Goal: Task Accomplishment & Management: Manage account settings

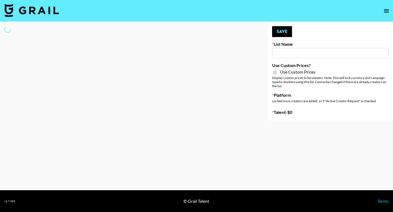
type input "Flexispot"
checkbox input "true"
select select "Brand"
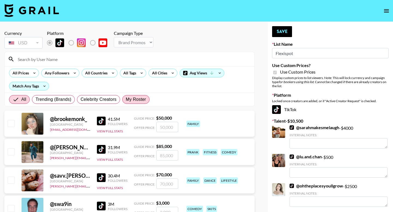
click at [135, 99] on span "My Roster" at bounding box center [136, 99] width 20 height 7
click at [126, 100] on input "My Roster" at bounding box center [126, 100] width 0 height 0
radio input "true"
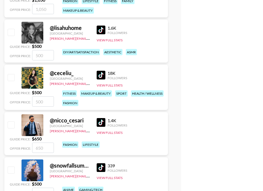
scroll to position [1320, 0]
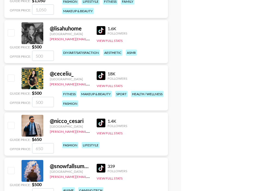
click at [9, 36] on input "checkbox" at bounding box center [11, 32] width 7 height 7
checkbox input "true"
type input "500"
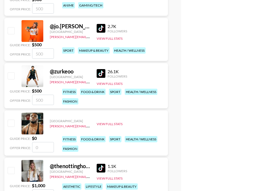
scroll to position [1577, 0]
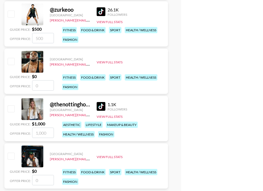
click at [10, 109] on input "checkbox" at bounding box center [11, 109] width 7 height 7
checkbox input "true"
type input "1000"
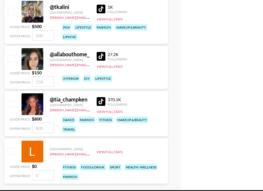
scroll to position [1876, 0]
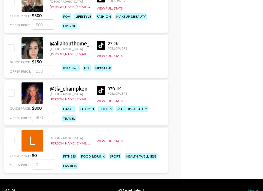
click at [10, 46] on input "checkbox" at bounding box center [11, 47] width 7 height 7
checkbox input "true"
type input "150"
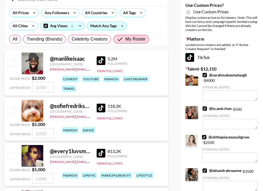
scroll to position [0, 0]
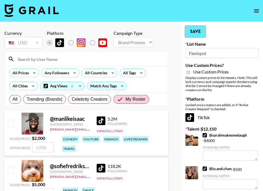
click at [205, 28] on button "Save" at bounding box center [196, 31] width 20 height 11
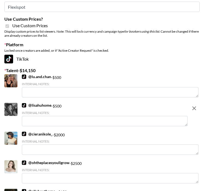
scroll to position [1896, 0]
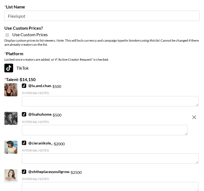
click at [85, 132] on textarea at bounding box center [105, 130] width 166 height 10
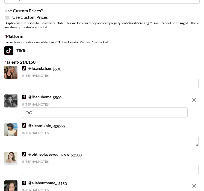
scroll to position [1879, 0]
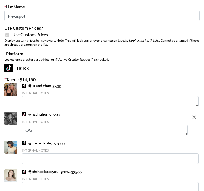
type textarea "O"
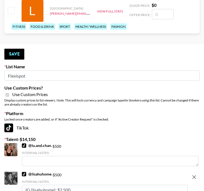
scroll to position [1798, 0]
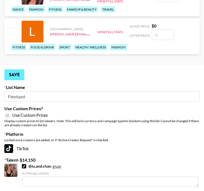
type textarea "IG (lisahuhome): $2,500"
click at [15, 80] on button "Save" at bounding box center [14, 75] width 20 height 11
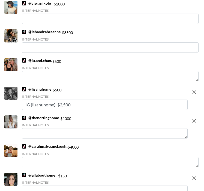
scroll to position [1983, 0]
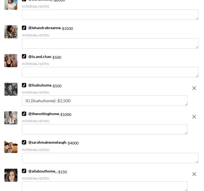
click at [113, 131] on textarea at bounding box center [105, 129] width 166 height 10
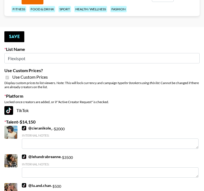
scroll to position [1830, 0]
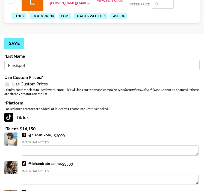
type textarea "IG (thenottinghome): $4,500"
click at [18, 43] on button "Save" at bounding box center [14, 43] width 20 height 11
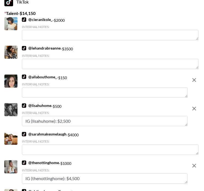
scroll to position [1962, 0]
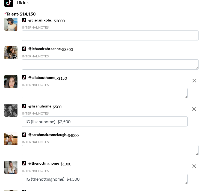
click at [140, 91] on textarea at bounding box center [105, 93] width 166 height 10
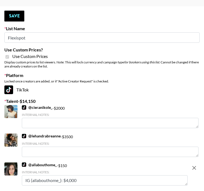
scroll to position [1856, 0]
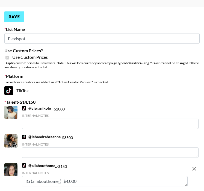
type textarea "IG (allabouthome_): $4,000"
click at [12, 18] on button "Save" at bounding box center [14, 16] width 20 height 11
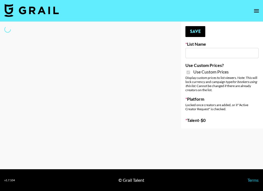
type input "Whallpro"
checkbox input "true"
select select "Brand"
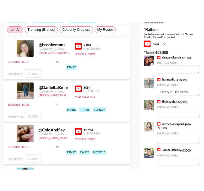
scroll to position [54, 0]
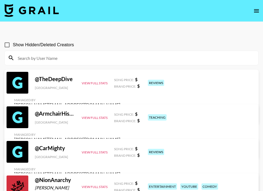
click at [259, 11] on icon "open drawer" at bounding box center [257, 11] width 7 height 7
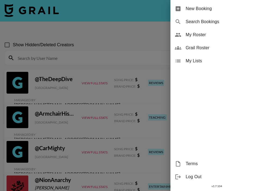
click at [198, 33] on span "My Roster" at bounding box center [222, 35] width 73 height 7
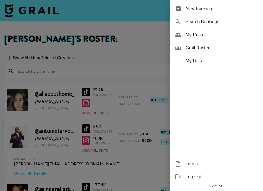
click at [118, 45] on div at bounding box center [131, 95] width 263 height 191
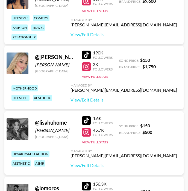
scroll to position [1071, 0]
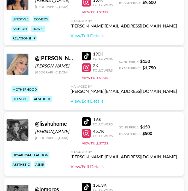
click at [140, 166] on link "View/Edit Details" at bounding box center [123, 166] width 106 height 5
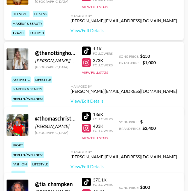
scroll to position [2519, 0]
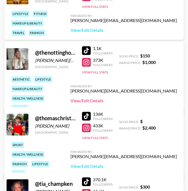
click at [142, 98] on link "View/Edit Details" at bounding box center [123, 100] width 106 height 5
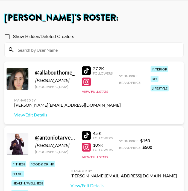
scroll to position [29, 0]
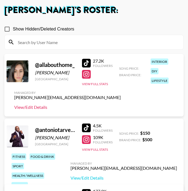
click at [34, 108] on link "View/Edit Details" at bounding box center [67, 107] width 106 height 5
click at [57, 41] on input at bounding box center [96, 42] width 165 height 9
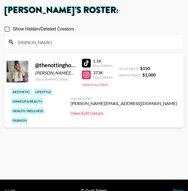
type input "theno"
click at [132, 111] on link "View/Edit Details" at bounding box center [123, 113] width 106 height 5
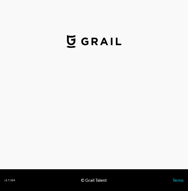
select select "USD"
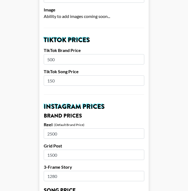
scroll to position [179, 0]
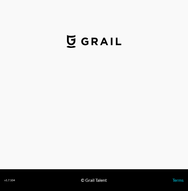
select select "USD"
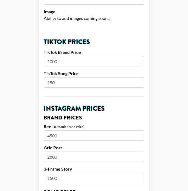
scroll to position [223, 0]
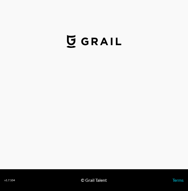
select select "USD"
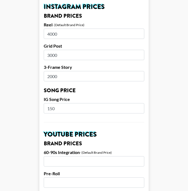
scroll to position [227, 0]
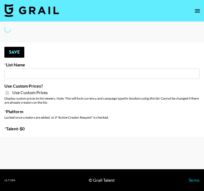
type input "G4free"
checkbox input "true"
select select "Brand"
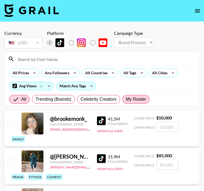
click at [137, 96] on label "My Roster" at bounding box center [135, 99] width 27 height 9
click at [126, 100] on input "My Roster" at bounding box center [126, 100] width 0 height 0
radio input "true"
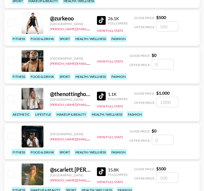
scroll to position [1483, 0]
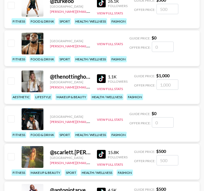
click at [10, 79] on input "checkbox" at bounding box center [11, 81] width 7 height 7
checkbox input "true"
type input "1000"
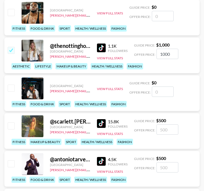
scroll to position [1542, 0]
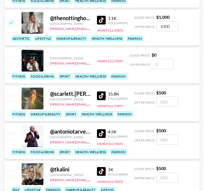
drag, startPoint x: 171, startPoint y: 27, endPoint x: 154, endPoint y: 27, distance: 16.9
click at [154, 27] on div "Offer Price: 1000" at bounding box center [156, 26] width 44 height 10
type input "4500"
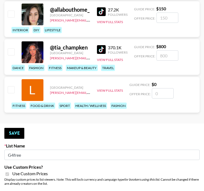
scroll to position [1752, 0]
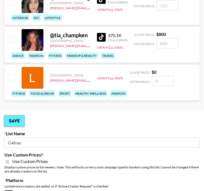
click at [17, 118] on button "Save" at bounding box center [14, 121] width 20 height 11
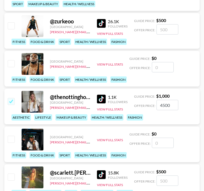
scroll to position [1422, 0]
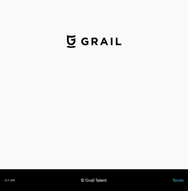
select select "USD"
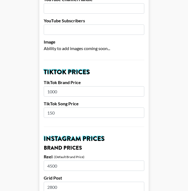
scroll to position [147, 0]
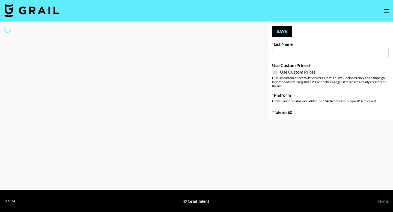
type input "Petlibro ([DATE])"
checkbox input "true"
select select "Brand"
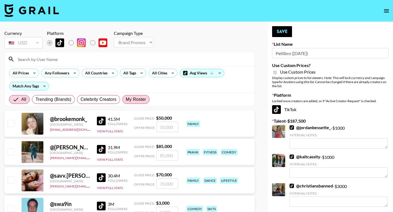
click at [135, 101] on span "My Roster" at bounding box center [136, 99] width 20 height 7
click at [126, 100] on input "My Roster" at bounding box center [126, 100] width 0 height 0
radio input "true"
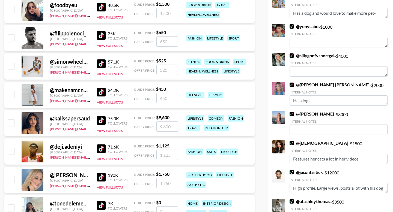
scroll to position [667, 0]
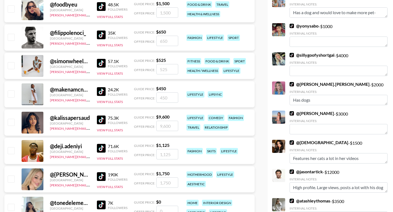
click at [101, 119] on img at bounding box center [101, 120] width 9 height 9
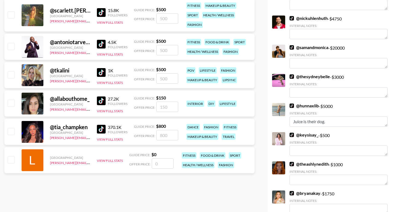
scroll to position [1289, 0]
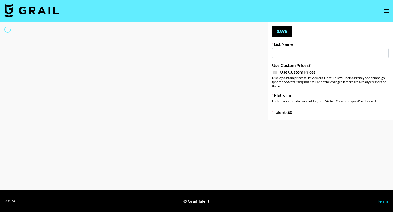
type input "Flexispot"
checkbox input "true"
select select "Brand"
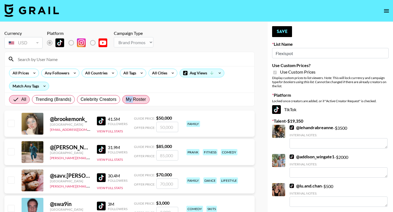
click at [133, 96] on span "My Roster" at bounding box center [136, 99] width 20 height 7
click at [143, 99] on span "My Roster" at bounding box center [136, 99] width 20 height 7
click at [126, 100] on input "My Roster" at bounding box center [126, 100] width 0 height 0
radio input "true"
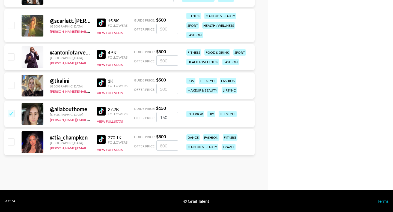
scroll to position [764, 0]
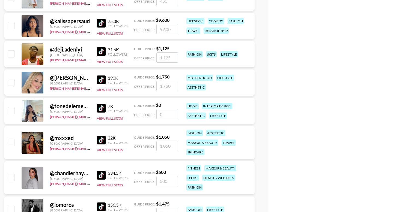
click at [163, 115] on input "number" at bounding box center [167, 114] width 22 height 10
checkbox input "true"
type input "1000"
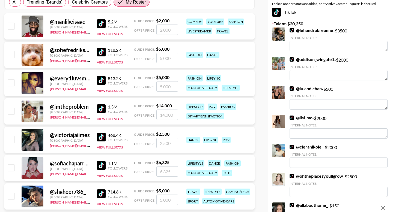
scroll to position [0, 0]
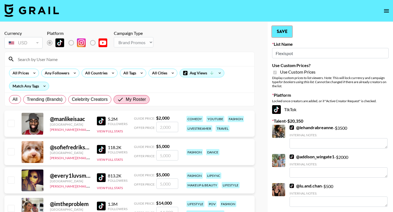
click at [283, 32] on button "Save" at bounding box center [282, 31] width 20 height 11
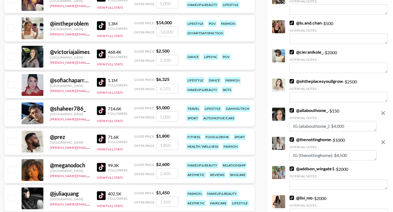
scroll to position [302, 0]
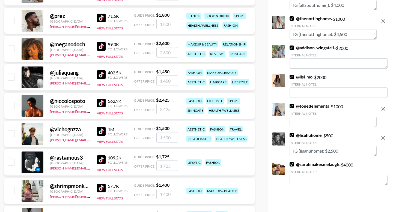
click at [306, 122] on textarea at bounding box center [332, 122] width 87 height 10
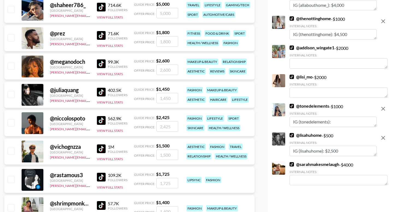
type textarea "IG (tonedelements):"
click at [381, 110] on icon "remove" at bounding box center [383, 109] width 7 height 7
checkbox input "false"
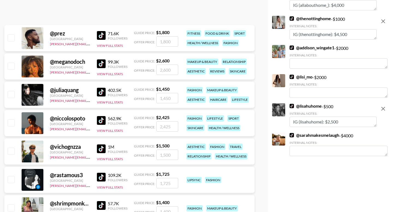
scroll to position [764, 0]
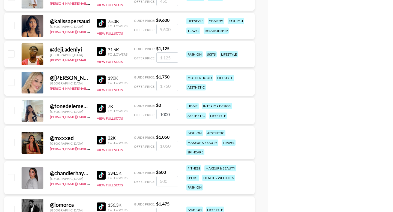
click at [169, 116] on input "1000" at bounding box center [167, 114] width 22 height 10
type input "100"
checkbox input "true"
type input "1550"
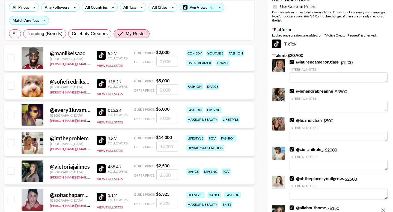
scroll to position [0, 0]
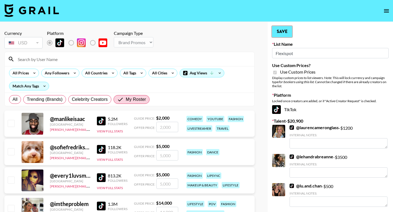
click at [286, 31] on button "Save" at bounding box center [282, 31] width 20 height 11
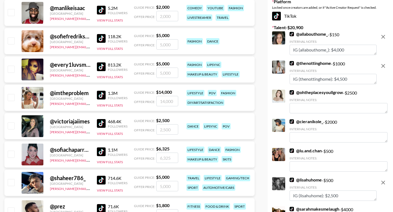
scroll to position [360, 0]
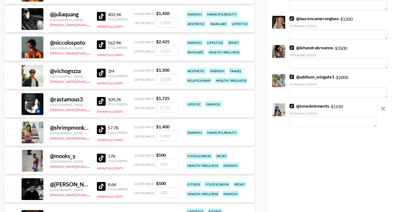
click at [323, 117] on textarea at bounding box center [332, 122] width 87 height 10
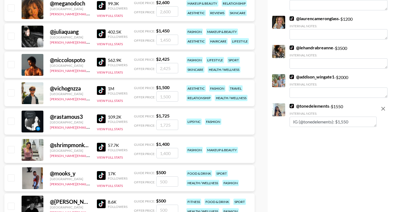
scroll to position [0, 0]
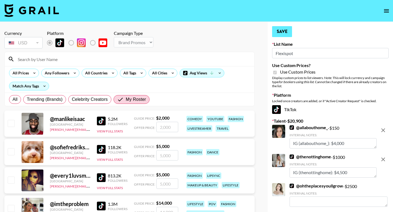
type textarea "IG (@tonedelements): $1,550"
click at [282, 31] on button "Save" at bounding box center [282, 31] width 20 height 11
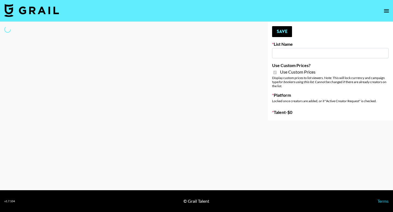
type input "Medical Solutions (30th Sept)"
checkbox input "true"
select select "Brand"
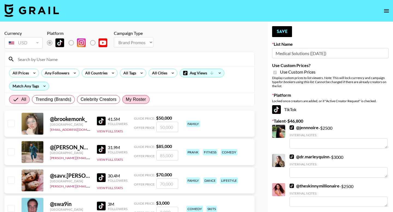
click at [138, 99] on span "My Roster" at bounding box center [136, 99] width 20 height 7
click at [126, 100] on input "My Roster" at bounding box center [126, 100] width 0 height 0
radio input "true"
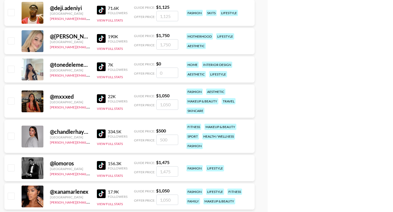
scroll to position [806, 0]
click at [9, 138] on input "checkbox" at bounding box center [11, 136] width 7 height 7
checkbox input "true"
type input "500"
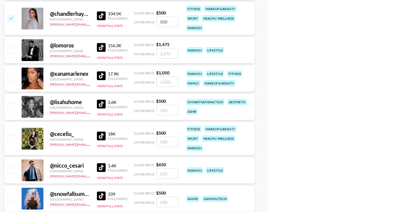
scroll to position [924, 0]
click at [9, 139] on input "checkbox" at bounding box center [11, 138] width 7 height 7
checkbox input "true"
type input "500"
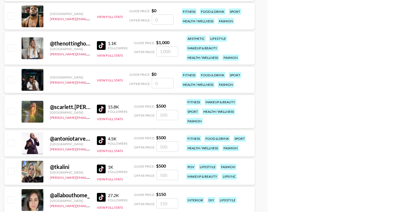
scroll to position [1191, 0]
click at [12, 111] on input "checkbox" at bounding box center [11, 111] width 7 height 7
checkbox input "true"
type input "500"
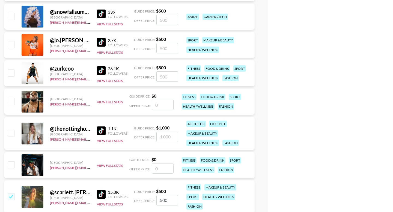
scroll to position [1104, 0]
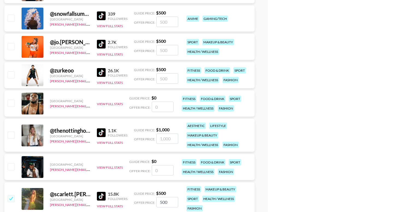
click at [10, 76] on input "checkbox" at bounding box center [11, 74] width 7 height 7
checkbox input "true"
type input "500"
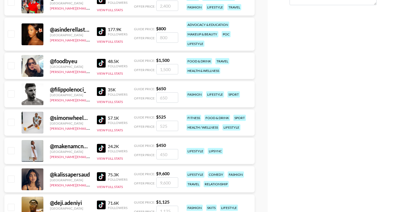
scroll to position [610, 0]
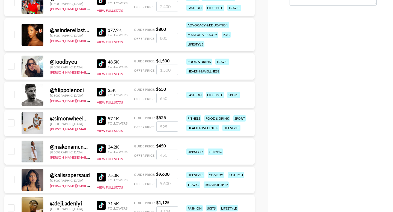
click at [13, 120] on input "checkbox" at bounding box center [11, 122] width 7 height 7
checkbox input "true"
type input "525"
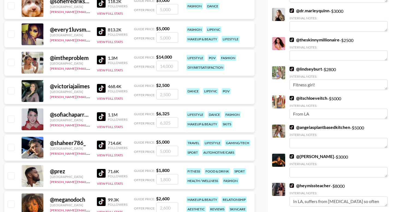
scroll to position [0, 0]
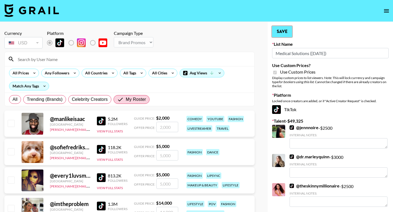
click at [286, 29] on button "Save" at bounding box center [282, 31] width 20 height 11
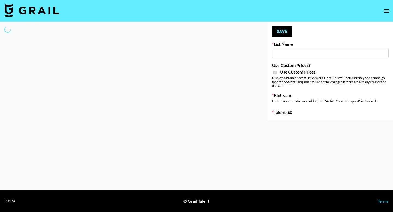
type input "Butcher Box ([DATE])"
checkbox input "true"
select select "Brand"
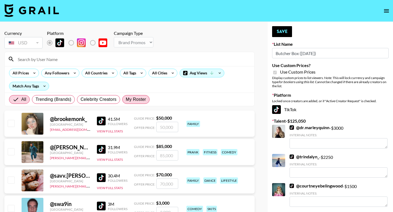
click at [143, 99] on span "My Roster" at bounding box center [136, 99] width 20 height 7
click at [126, 100] on input "My Roster" at bounding box center [126, 100] width 0 height 0
radio input "true"
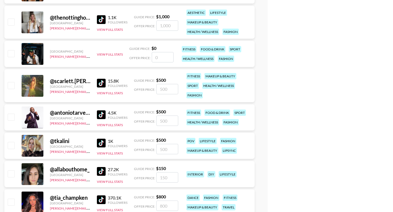
scroll to position [1199, 0]
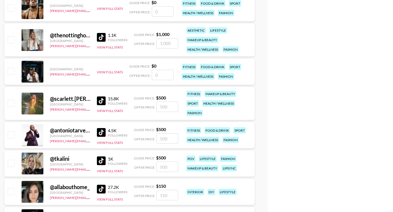
click at [13, 42] on input "checkbox" at bounding box center [11, 39] width 7 height 7
checkbox input "true"
type input "1000"
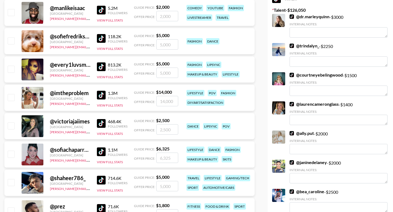
scroll to position [0, 0]
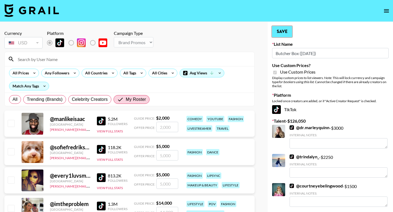
click at [283, 32] on button "Save" at bounding box center [282, 31] width 20 height 11
